Goal: Task Accomplishment & Management: Complete application form

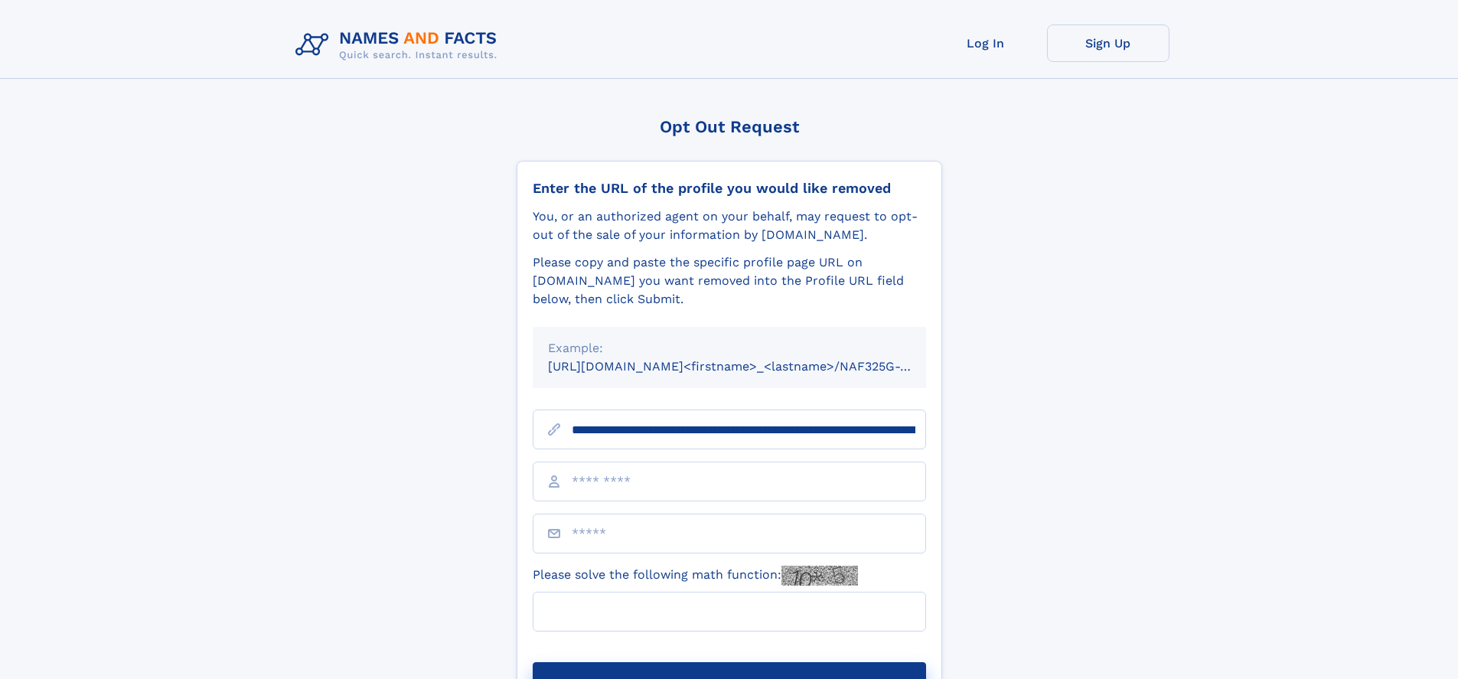
scroll to position [0, 169]
type input "**********"
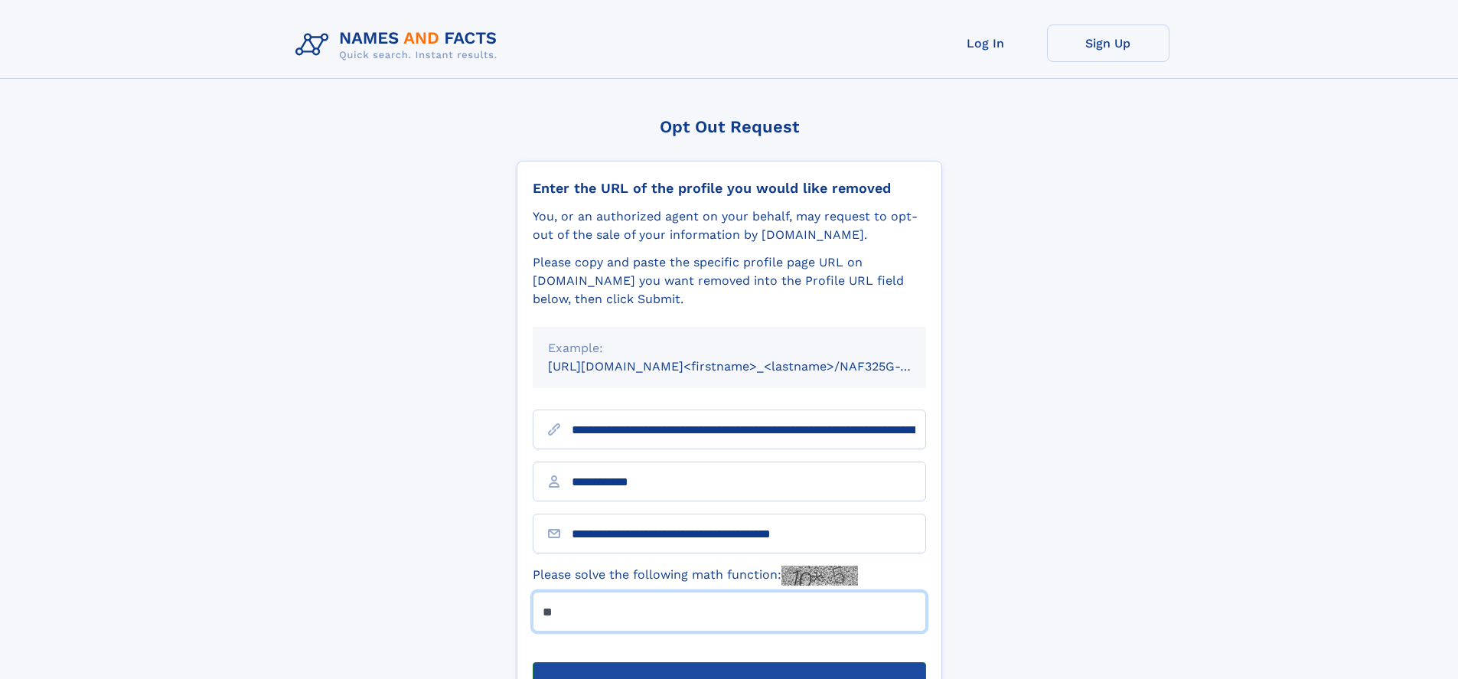
type input "**"
click at [729, 662] on button "Submit Opt Out Request" at bounding box center [730, 686] width 394 height 49
